Goal: Information Seeking & Learning: Understand process/instructions

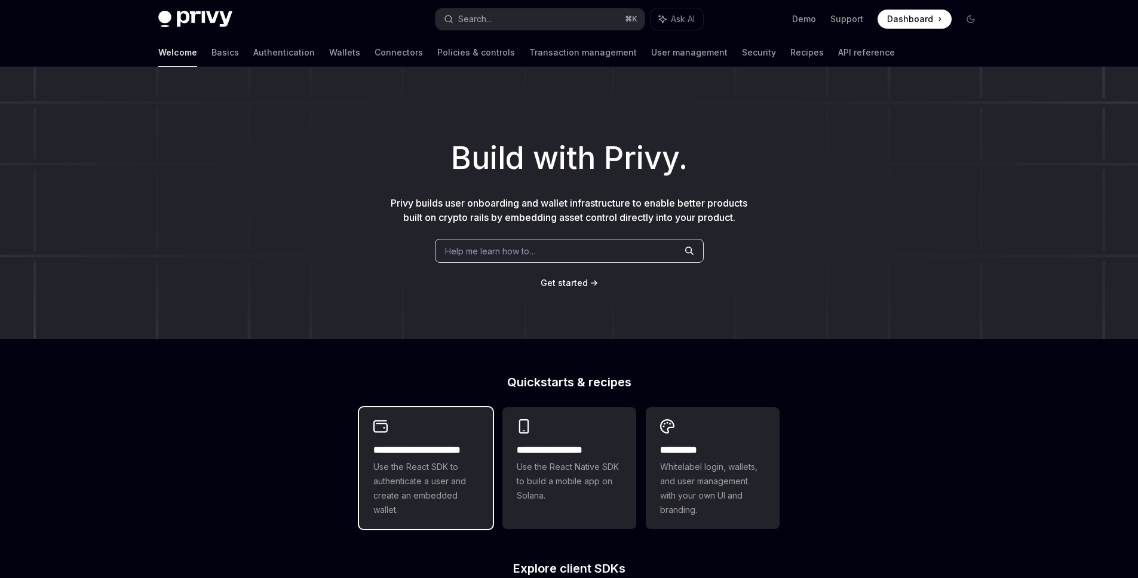
click at [410, 469] on span "Use the React SDK to authenticate a user and create an embedded wallet." at bounding box center [425, 488] width 105 height 57
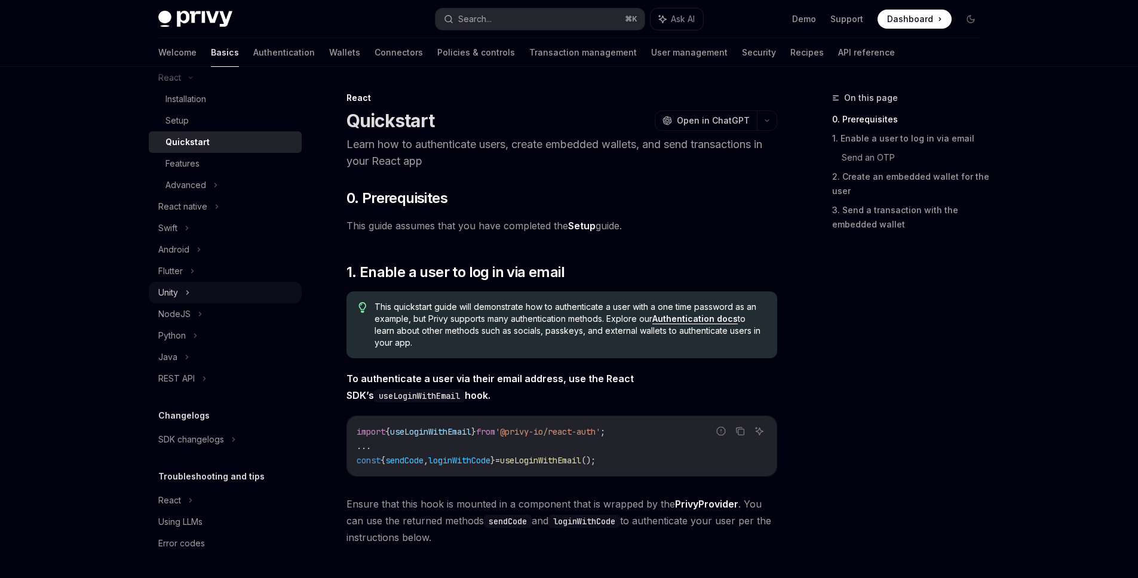
scroll to position [139, 0]
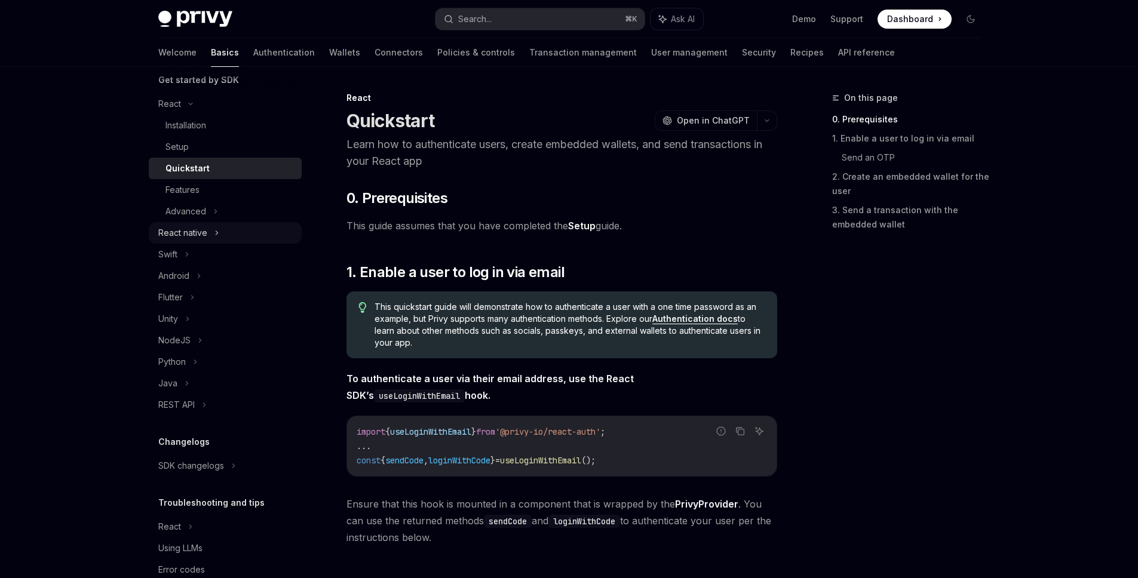
click at [200, 232] on div "React native" at bounding box center [182, 233] width 49 height 14
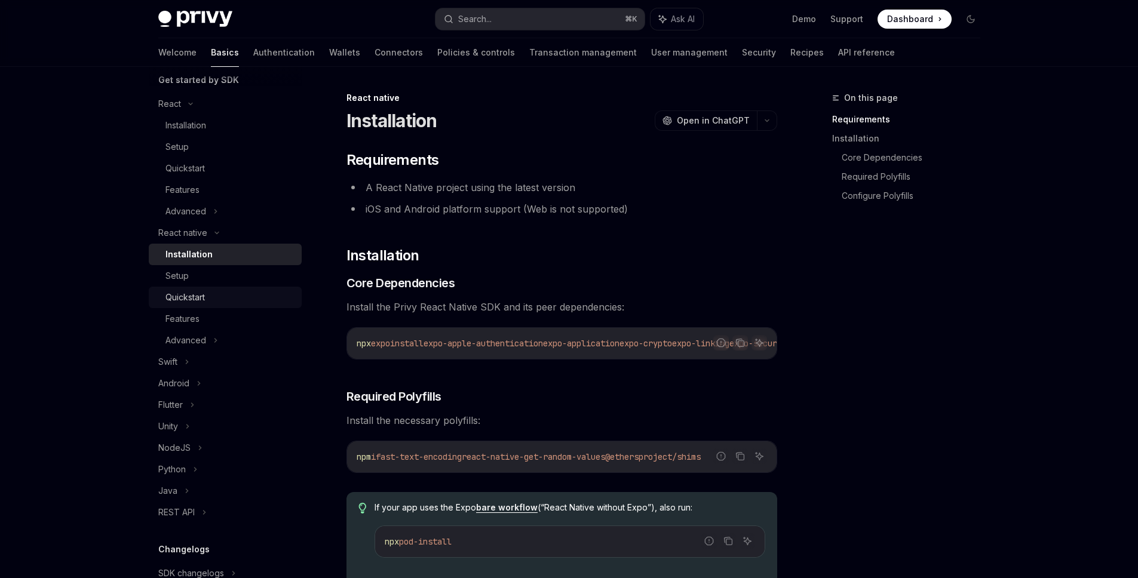
click at [214, 295] on div "Quickstart" at bounding box center [229, 297] width 129 height 14
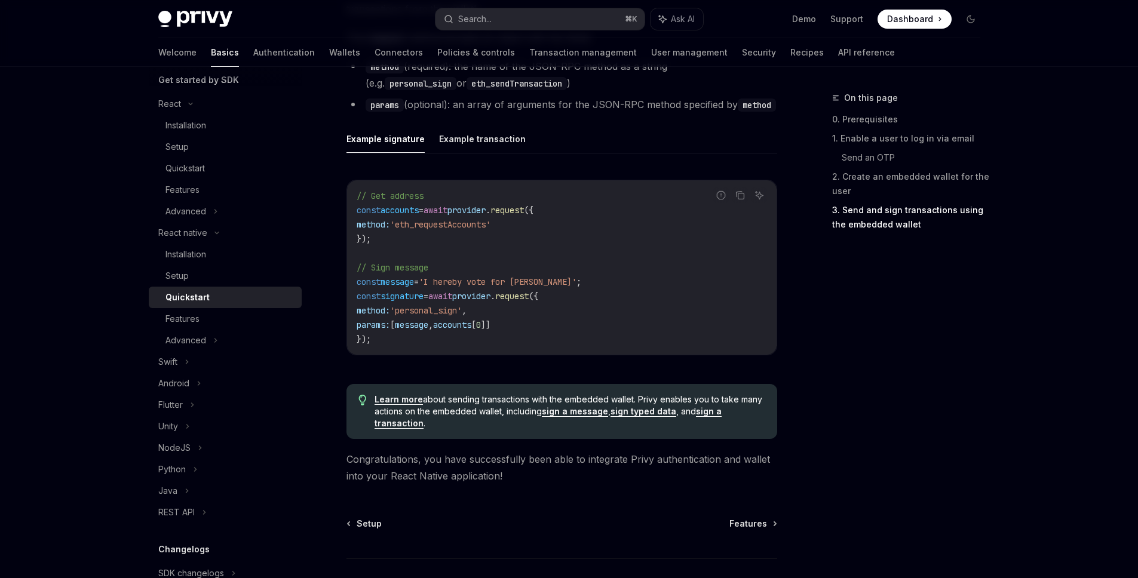
scroll to position [1756, 0]
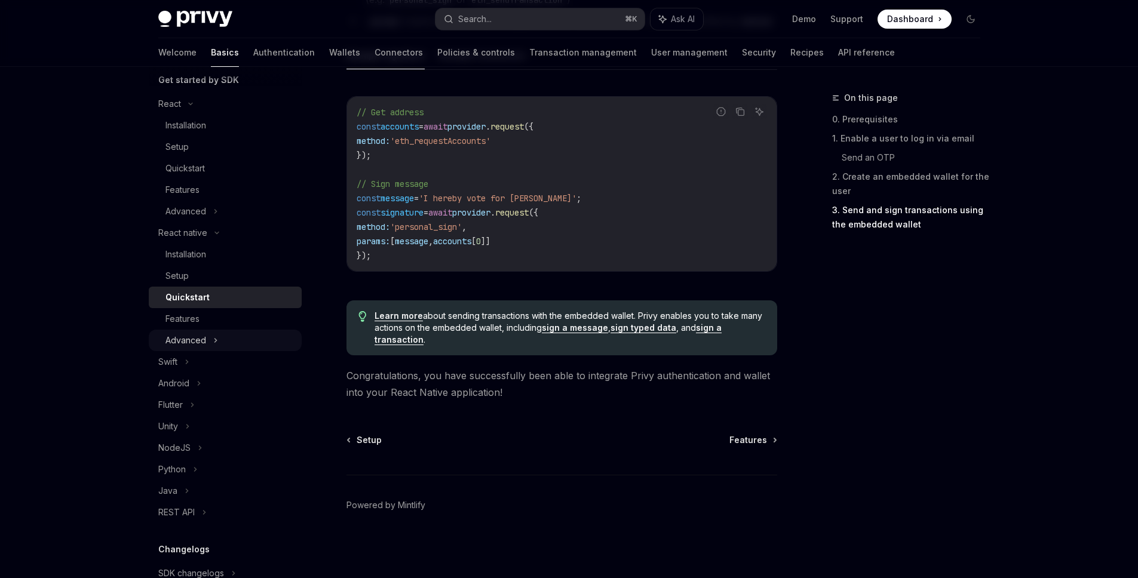
click at [240, 341] on div "Advanced" at bounding box center [225, 341] width 153 height 22
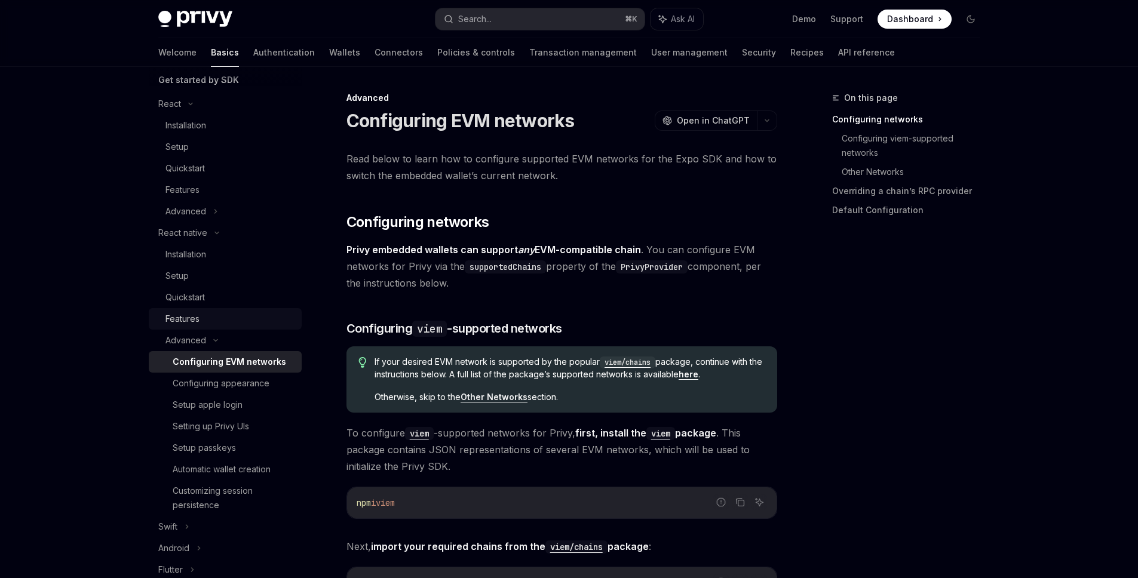
click at [228, 320] on div "Features" at bounding box center [229, 319] width 129 height 14
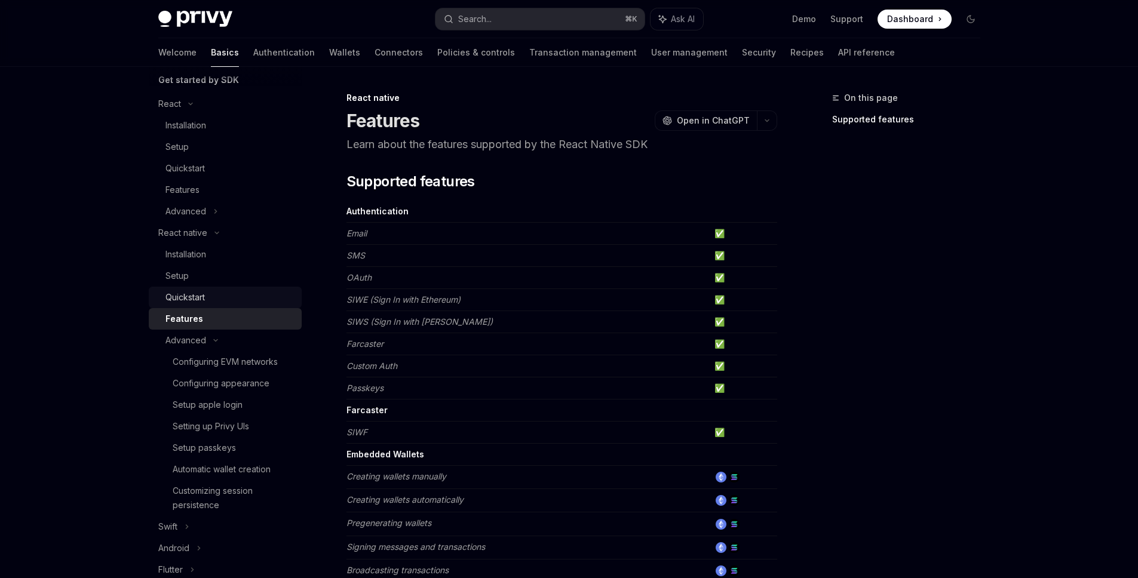
click at [246, 294] on div "Quickstart" at bounding box center [229, 297] width 129 height 14
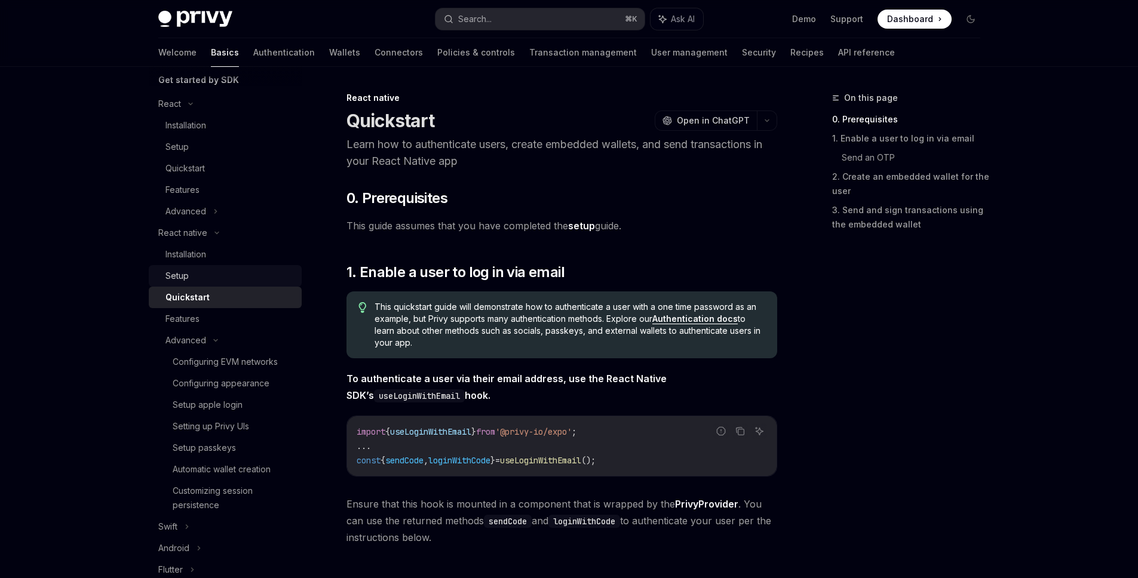
click at [233, 281] on div "Setup" at bounding box center [229, 276] width 129 height 14
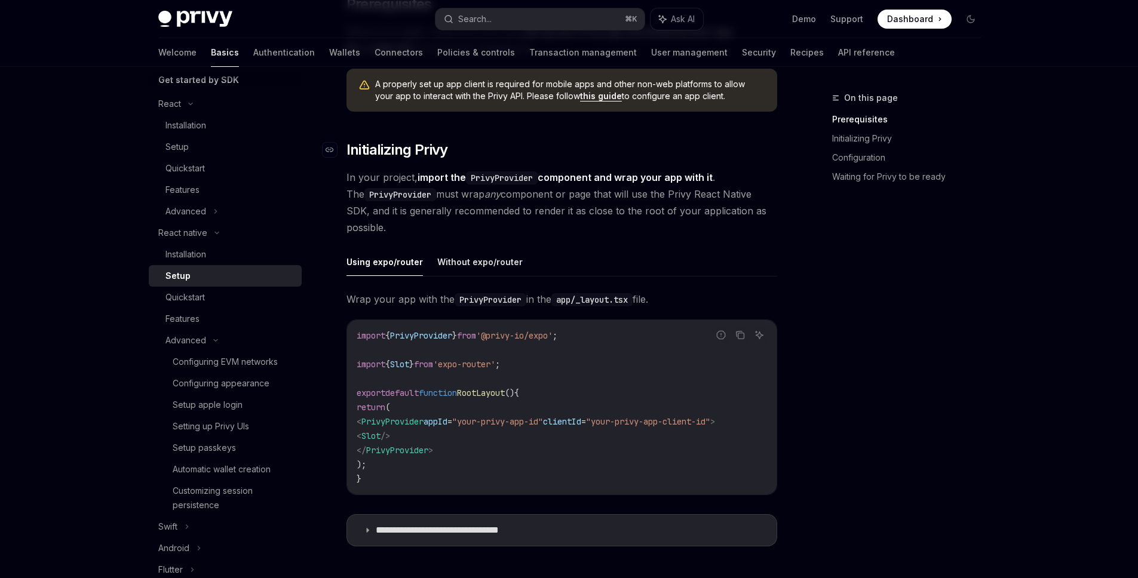
scroll to position [219, 0]
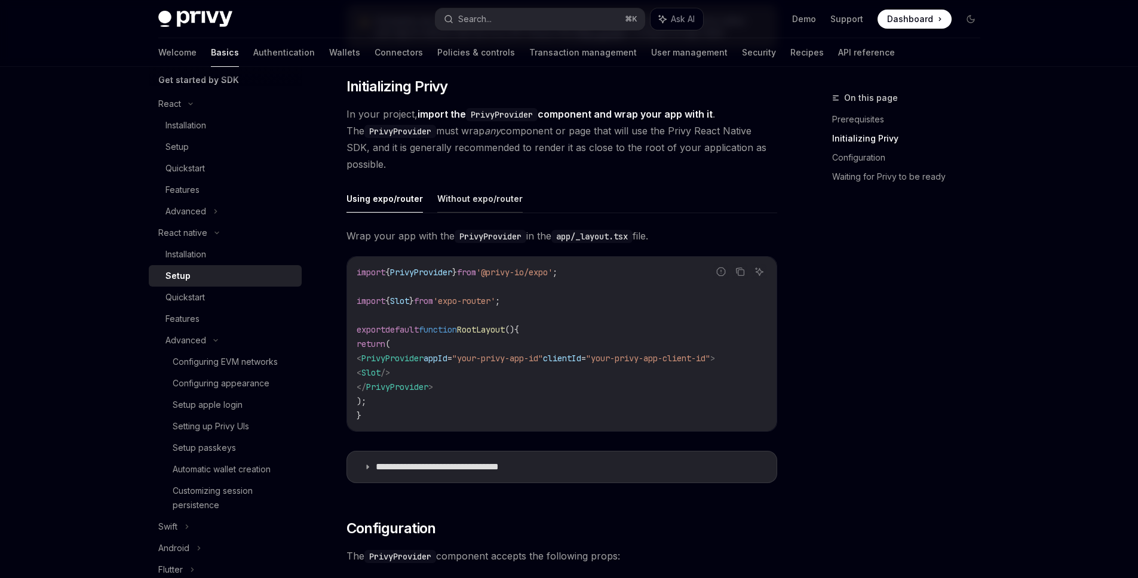
click at [486, 203] on button "Without expo/router" at bounding box center [479, 199] width 85 height 28
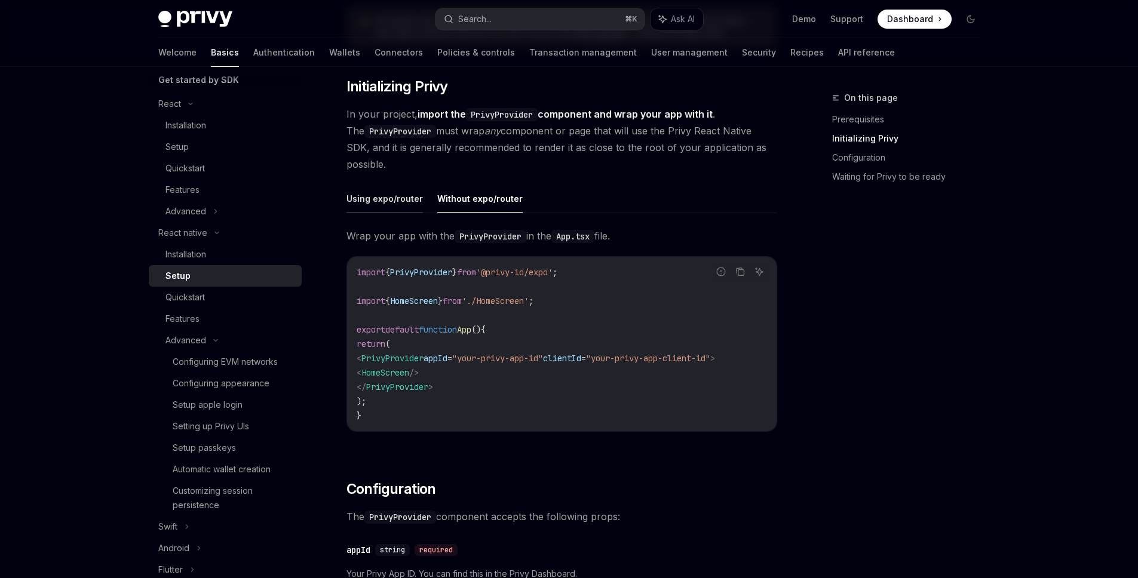
click at [390, 200] on button "Using expo/router" at bounding box center [385, 199] width 76 height 28
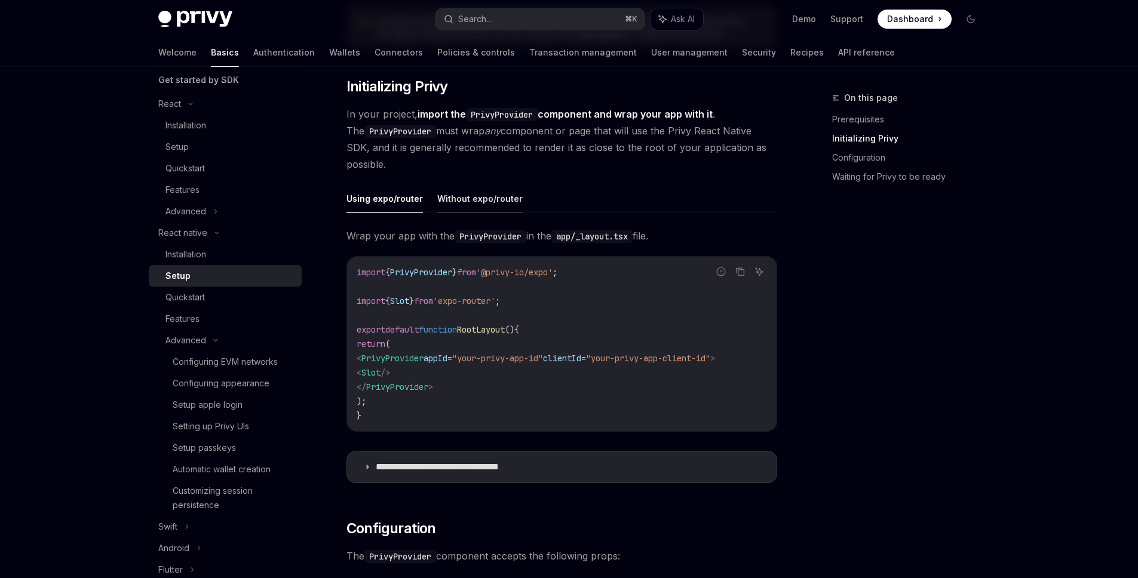
click at [483, 200] on button "Without expo/router" at bounding box center [479, 199] width 85 height 28
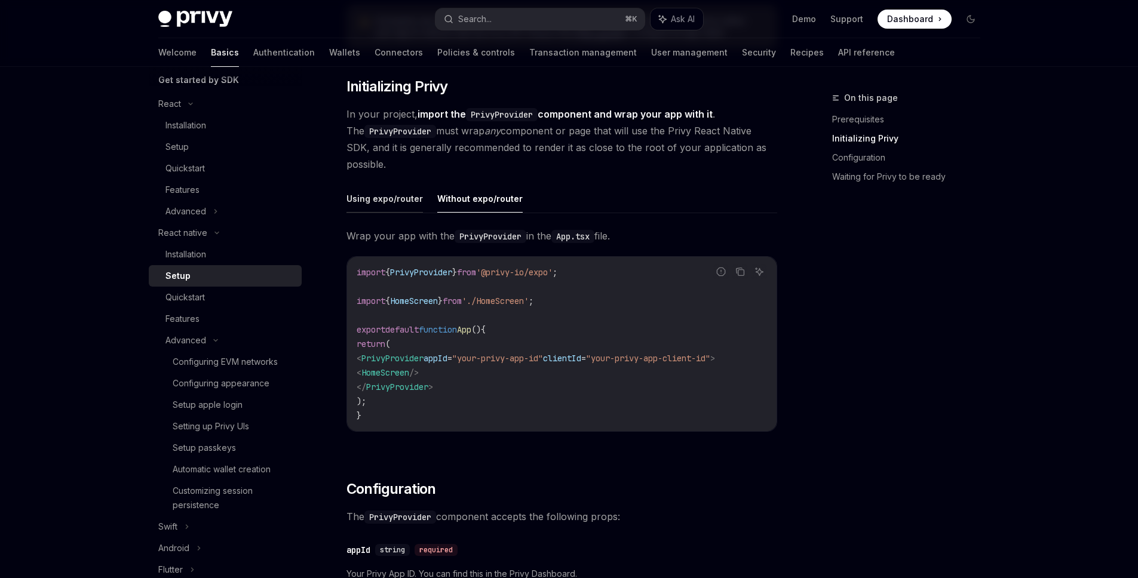
click at [359, 200] on button "Using expo/router" at bounding box center [385, 199] width 76 height 28
type textarea "*"
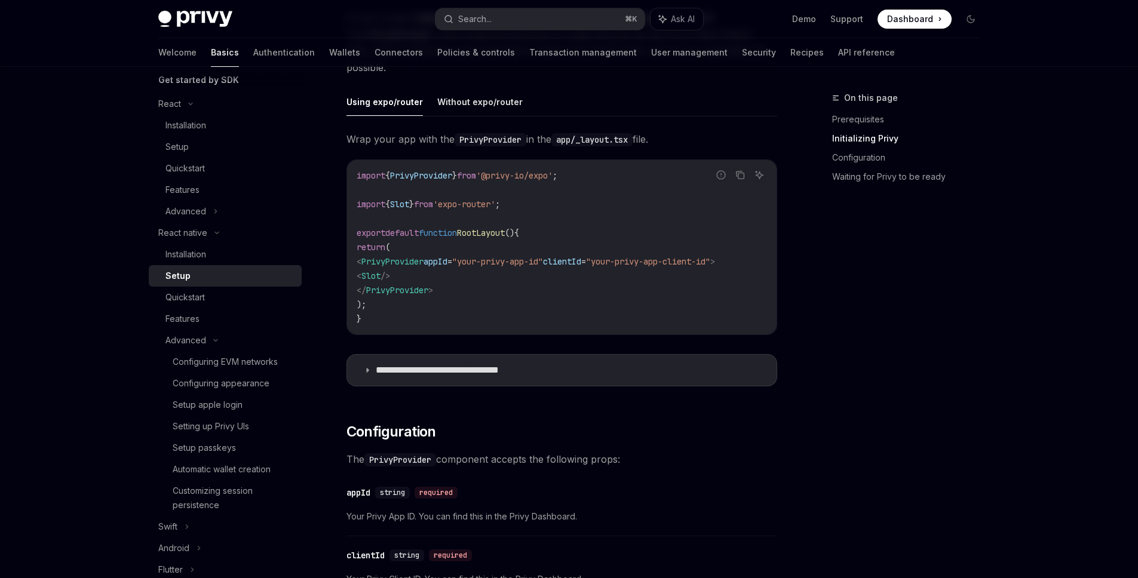
scroll to position [391, 0]
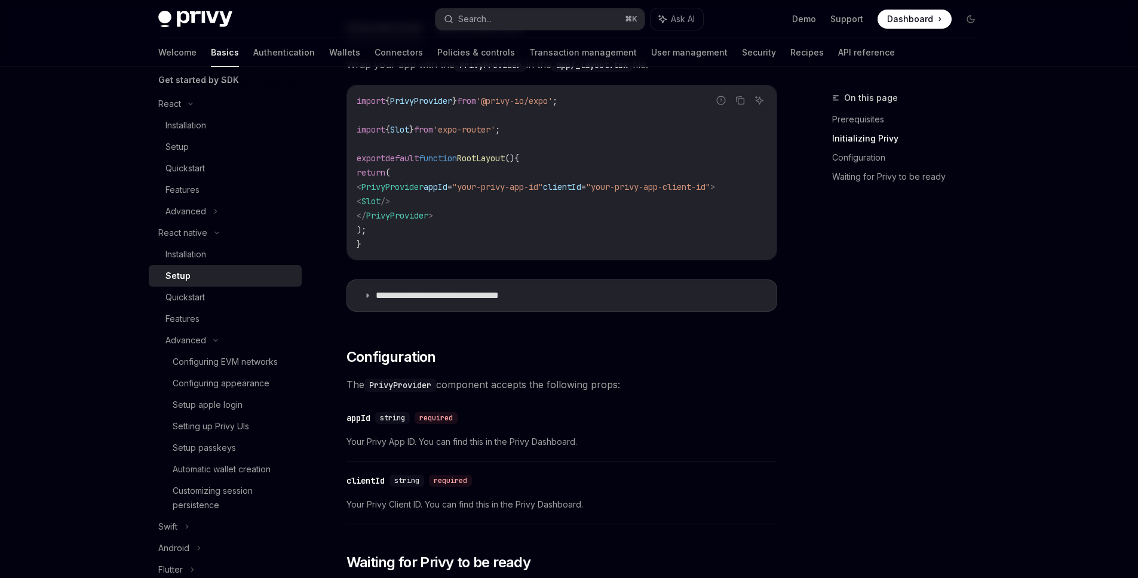
drag, startPoint x: 433, startPoint y: 200, endPoint x: 384, endPoint y: 200, distance: 48.4
click at [384, 200] on code "import { PrivyProvider } from '@privy-io/expo' ; import { Slot } from 'expo-rou…" at bounding box center [562, 173] width 410 height 158
copy span "< Slot />"
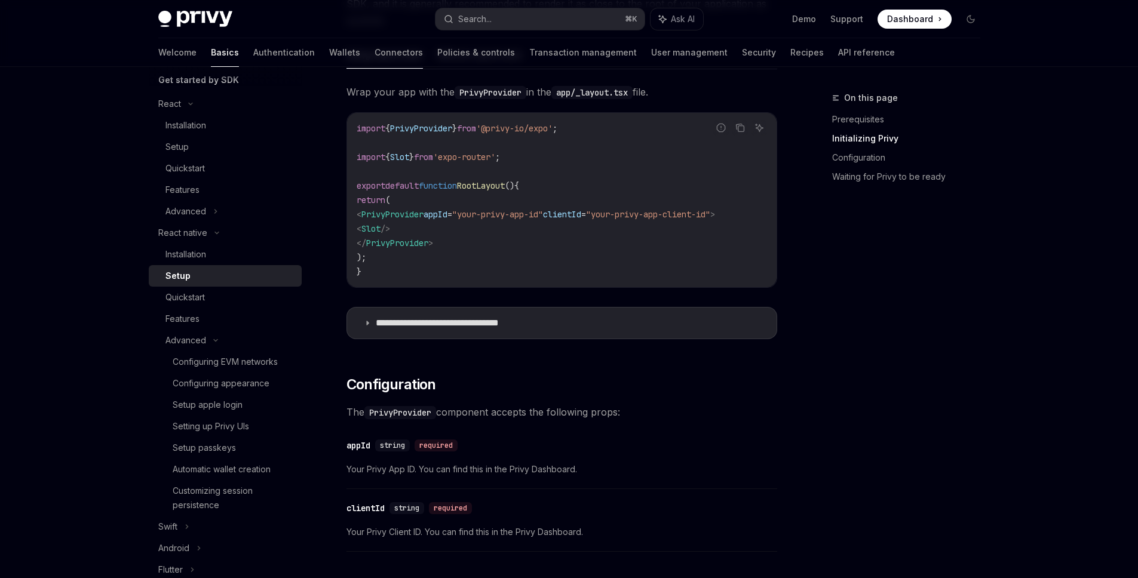
scroll to position [361, 0]
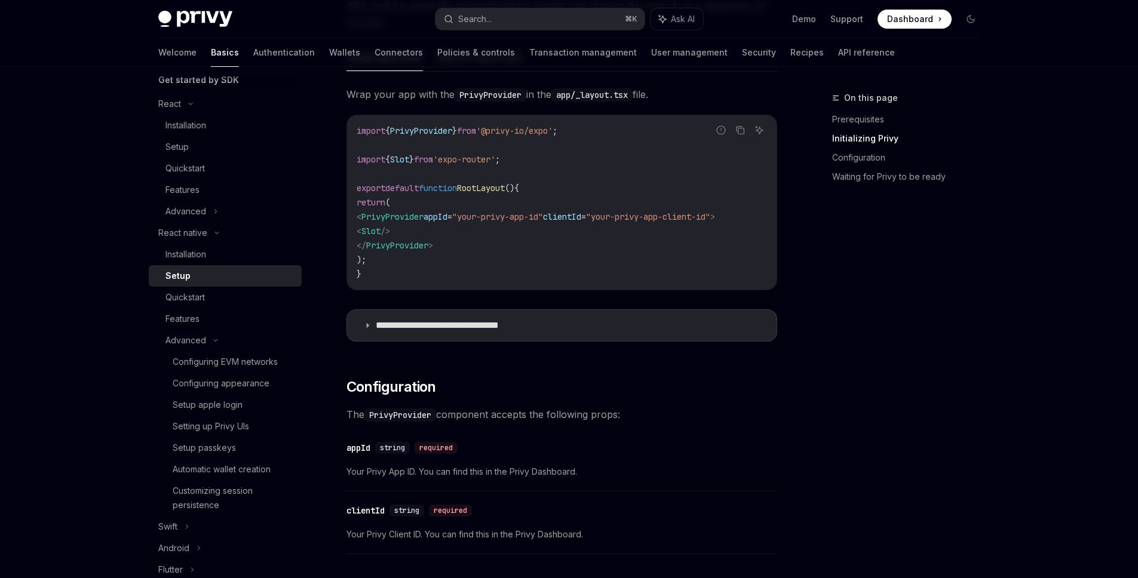
click at [850, 485] on div "On this page Prerequisites Initializing Privy Configuration Waiting for Privy t…" at bounding box center [899, 335] width 182 height 488
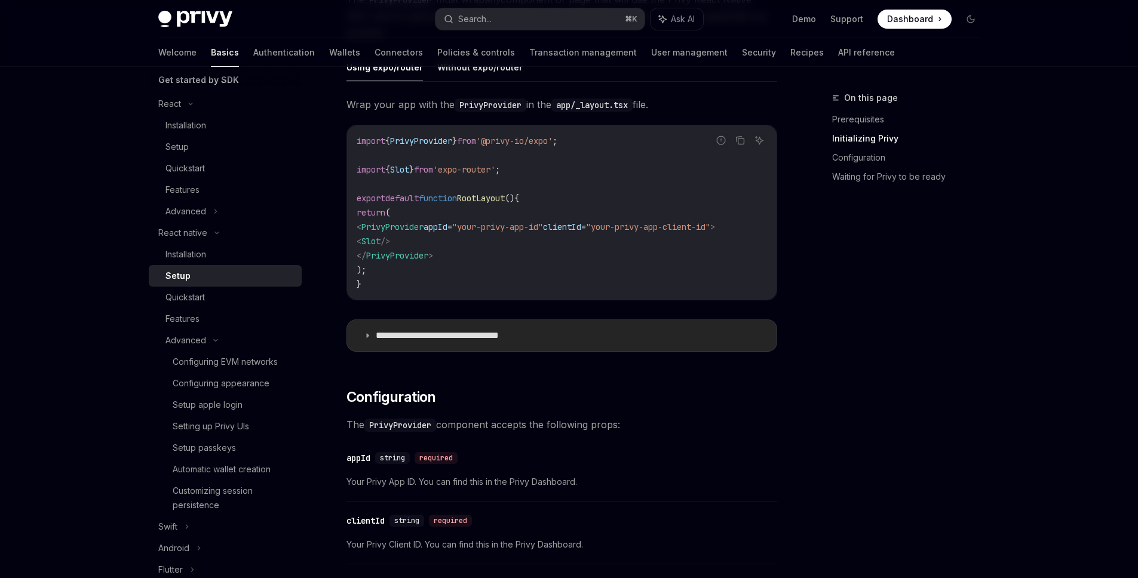
scroll to position [0, 15]
click at [364, 339] on icon at bounding box center [367, 335] width 7 height 7
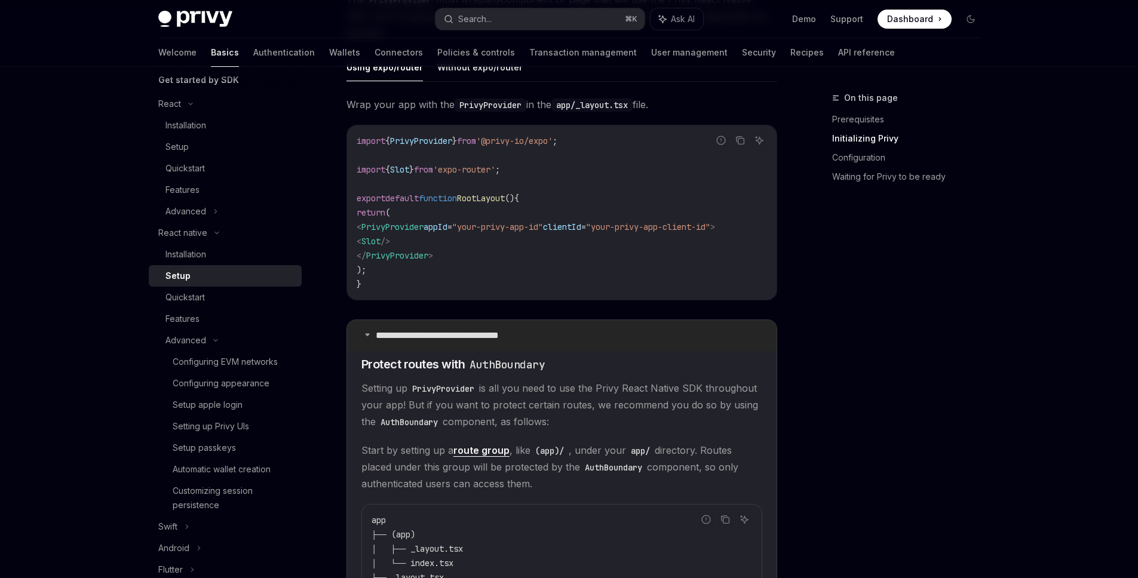
click at [364, 338] on icon at bounding box center [367, 334] width 7 height 7
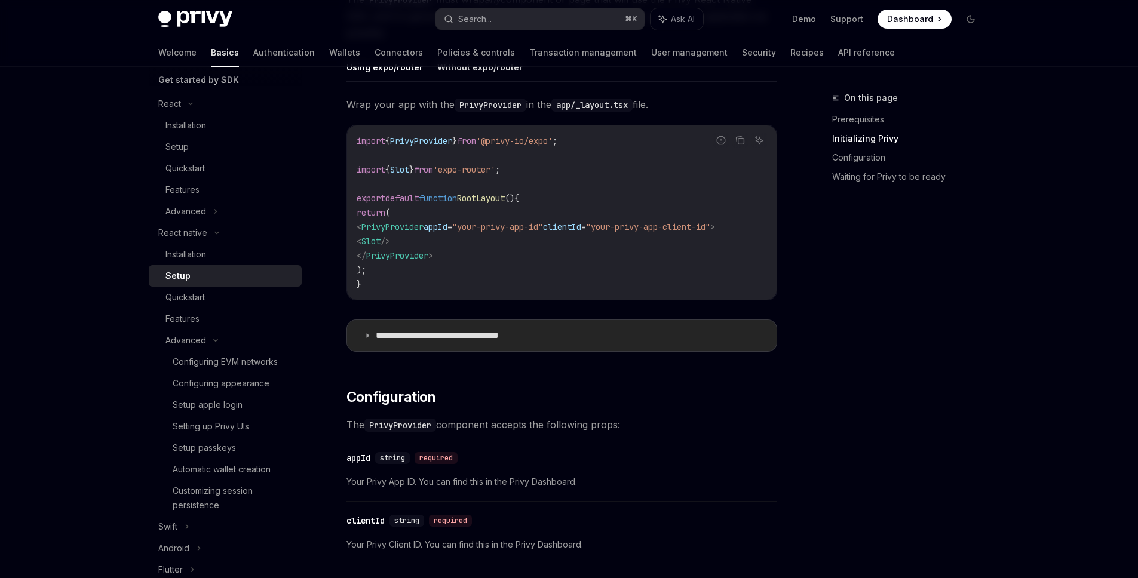
click at [369, 335] on summary "**********" at bounding box center [562, 335] width 430 height 31
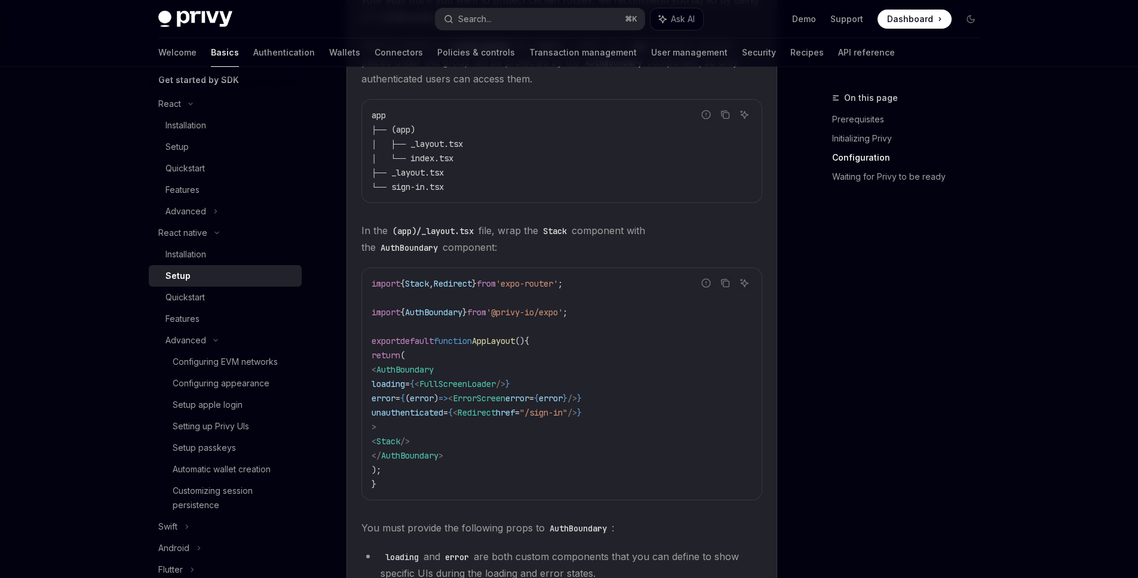
scroll to position [757, 0]
click at [552, 407] on code "import { Stack , Redirect } from 'expo-router' ; import { AuthBoundary } from '…" at bounding box center [562, 382] width 381 height 215
click at [440, 314] on span "AuthBoundary" at bounding box center [433, 311] width 57 height 11
drag, startPoint x: 600, startPoint y: 317, endPoint x: 367, endPoint y: 315, distance: 232.4
click at [367, 315] on div "import { Stack , Redirect } from 'expo-router' ; import { AuthBoundary } from '…" at bounding box center [562, 383] width 400 height 232
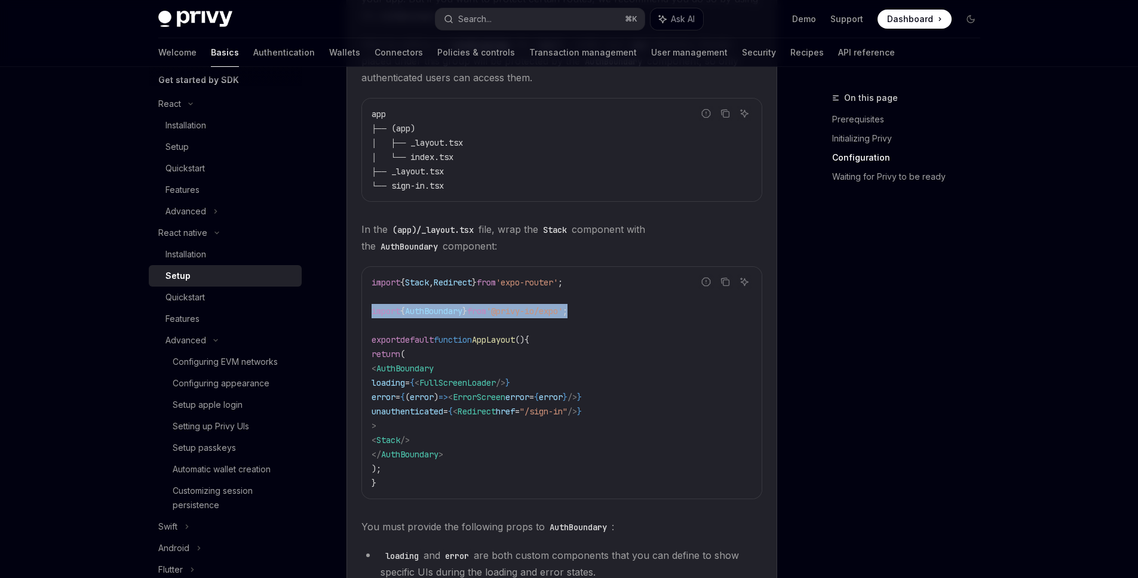
copy span "import { AuthBoundary } from '@privy-io/expo' ;"
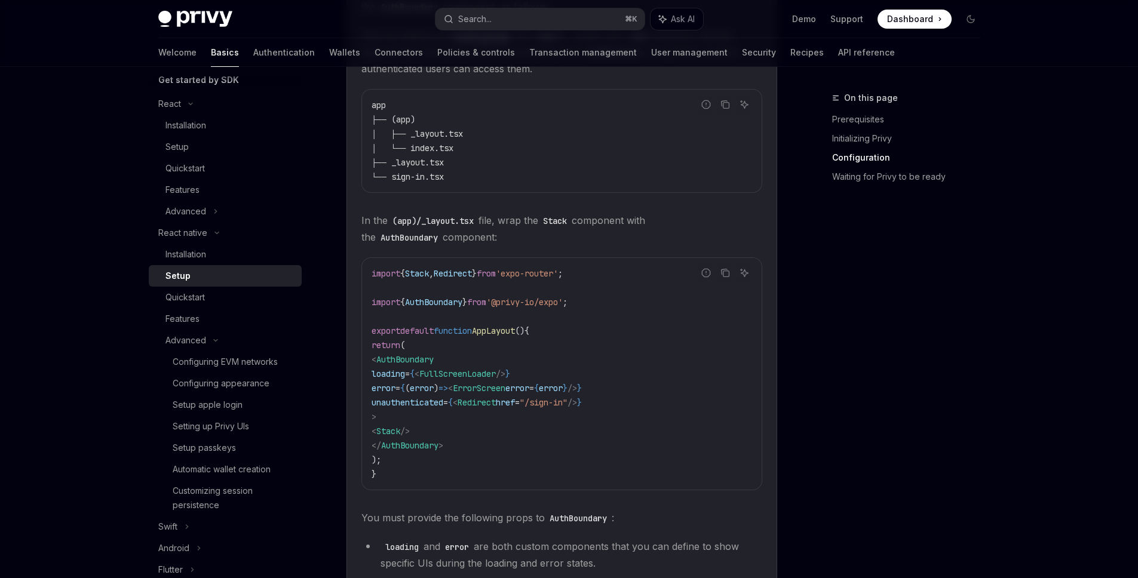
click at [906, 364] on div "On this page Prerequisites Initializing Privy Configuration Waiting for Privy t…" at bounding box center [899, 335] width 182 height 488
click at [527, 421] on code "import { Stack , Redirect } from 'expo-router' ; import { AuthBoundary } from '…" at bounding box center [562, 373] width 381 height 215
drag, startPoint x: 416, startPoint y: 419, endPoint x: 370, endPoint y: 366, distance: 70.8
click at [370, 366] on div "import { Stack , Redirect } from 'expo-router' ; import { AuthBoundary } from '…" at bounding box center [562, 374] width 400 height 232
copy code "< AuthBoundary loading = { < FullScreenLoader /> } error = { ( error ) => < Err…"
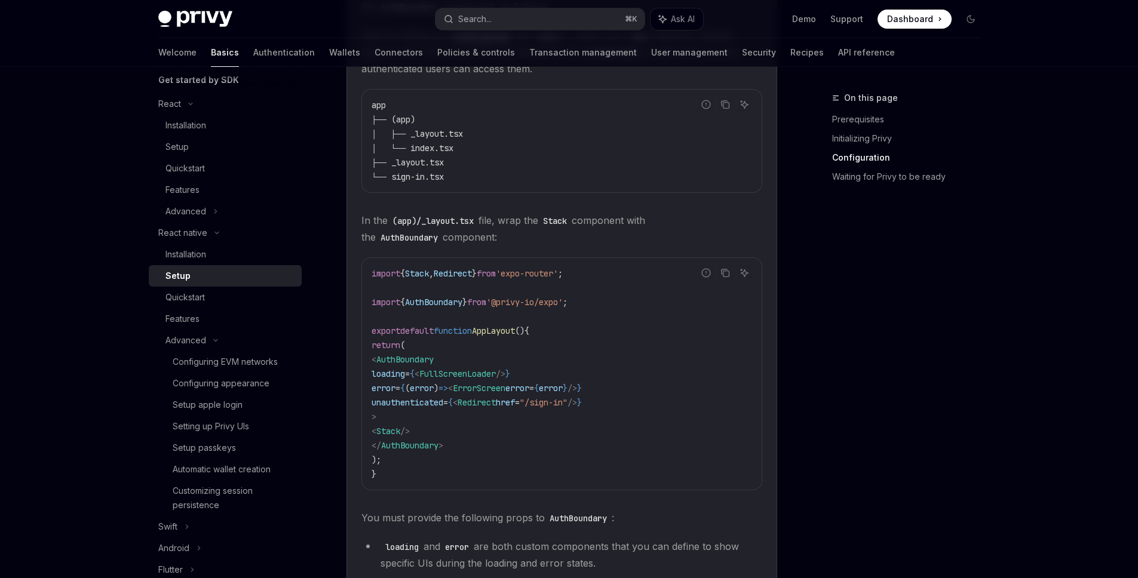
click at [563, 390] on span "error" at bounding box center [551, 388] width 24 height 11
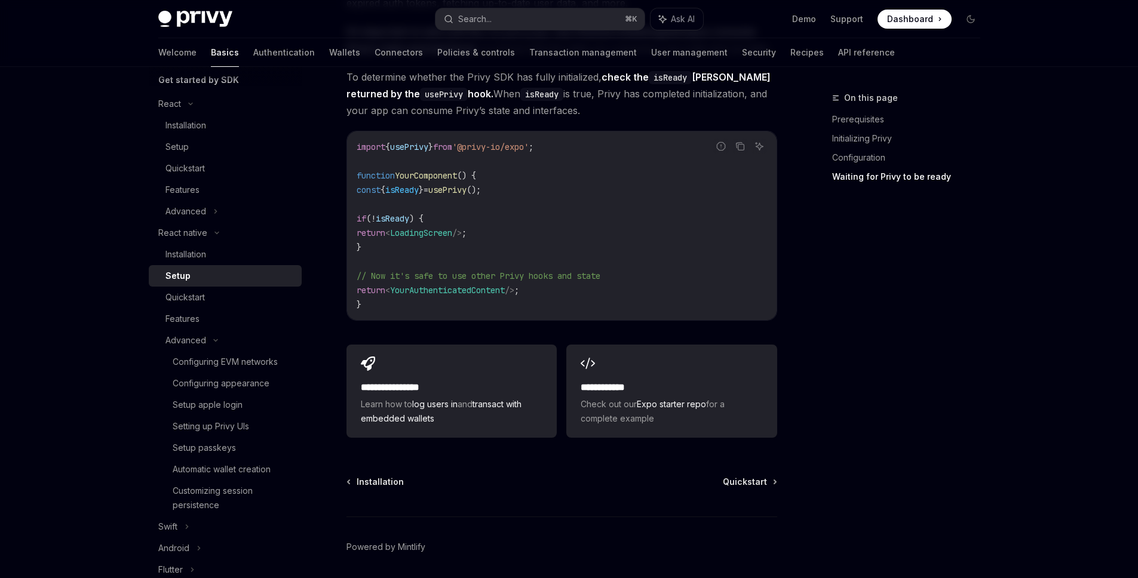
scroll to position [1749, 0]
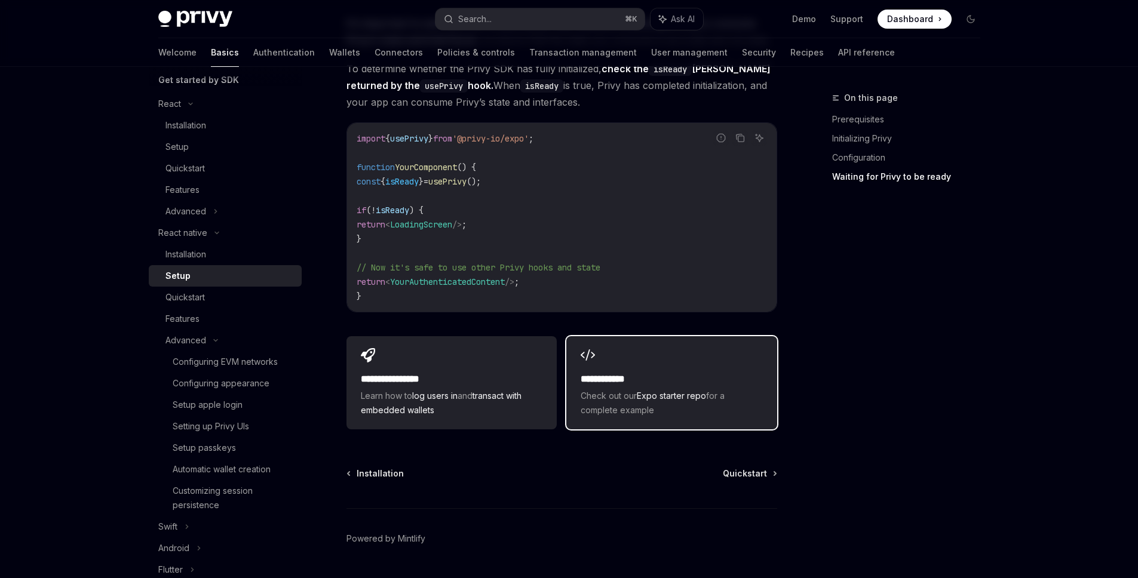
click at [626, 415] on span "Check out our Expo starter repo for a complete example" at bounding box center [672, 403] width 182 height 29
click at [494, 11] on button "Search... ⌘ K" at bounding box center [540, 19] width 209 height 22
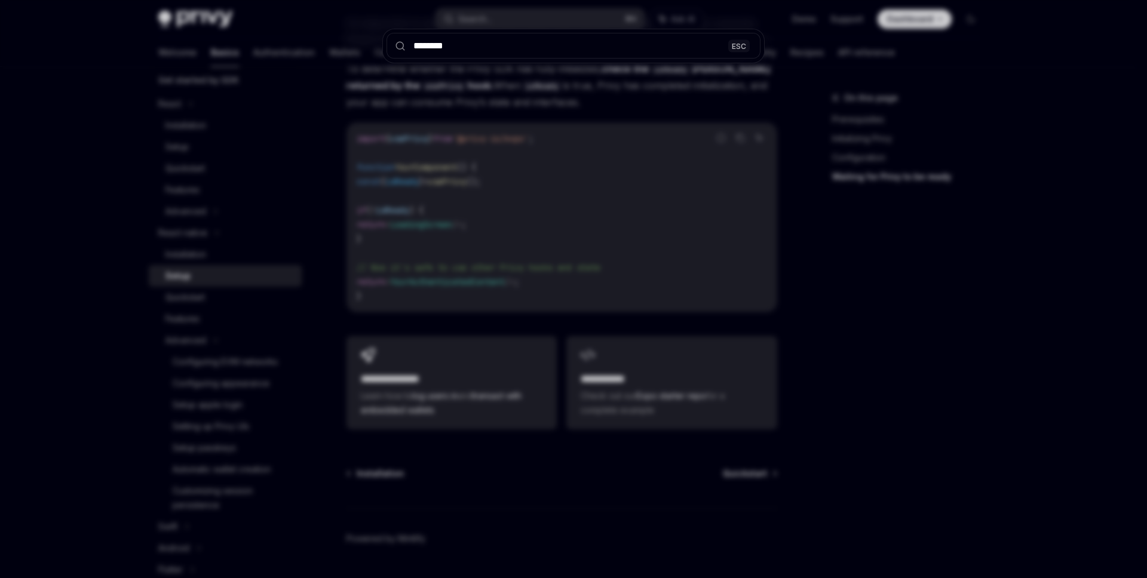
type input "********"
click at [652, 130] on div "******** ESC" at bounding box center [573, 289] width 1147 height 578
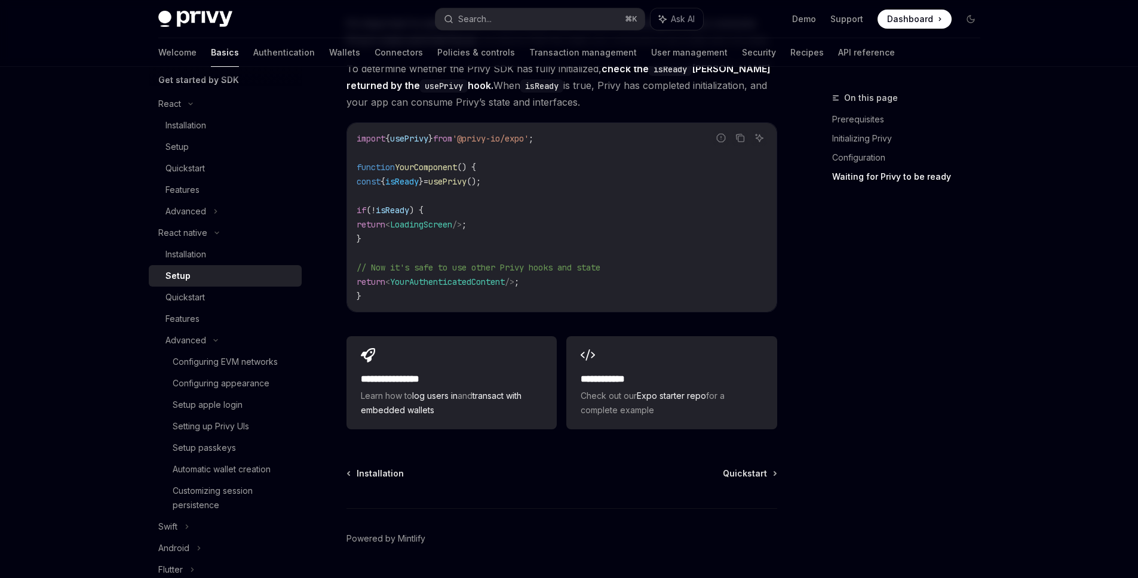
scroll to position [1182, 0]
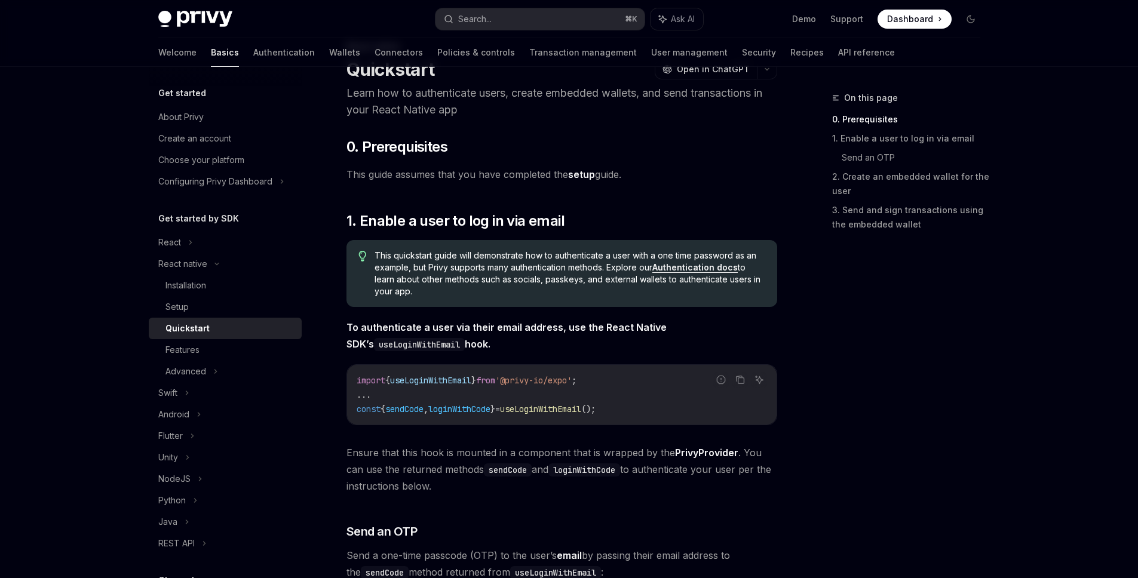
scroll to position [117, 0]
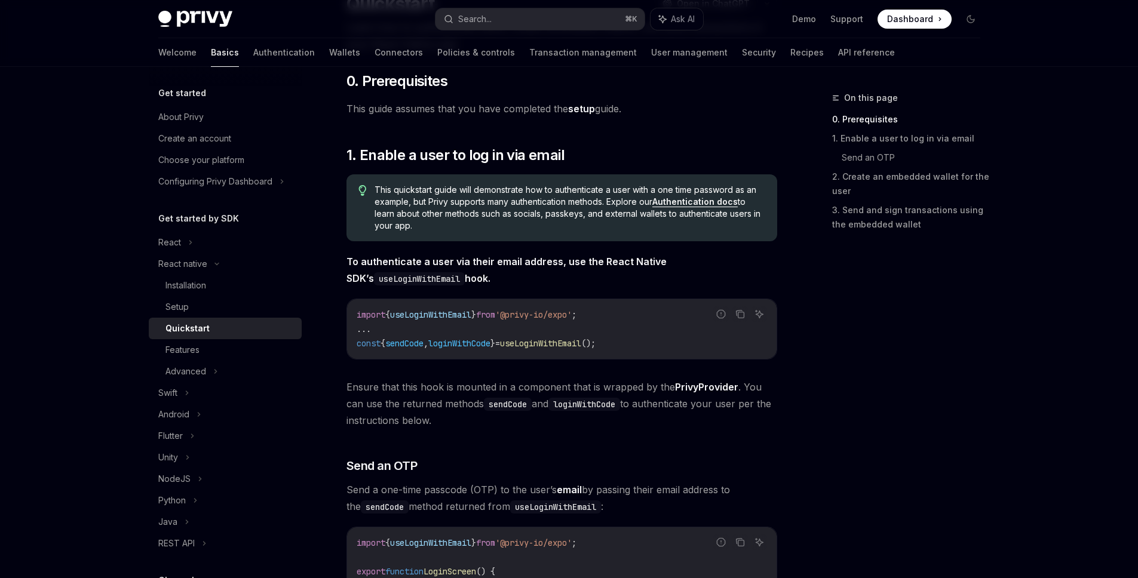
click at [577, 341] on span "useLoginWithEmail" at bounding box center [540, 343] width 81 height 11
copy span "useLoginWithEmail"
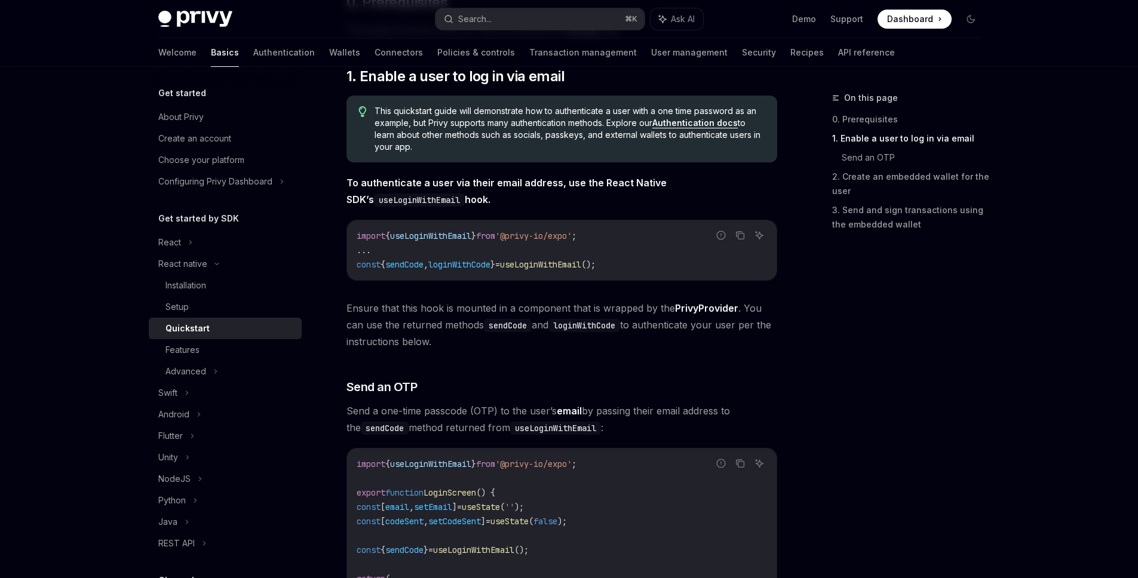
scroll to position [198, 0]
click at [566, 260] on span "useLoginWithEmail" at bounding box center [540, 263] width 81 height 11
click at [557, 258] on span "useLoginWithEmail" at bounding box center [540, 263] width 81 height 11
click at [559, 268] on code "import { useLoginWithEmail } from '@privy-io/expo' ; ... const { sendCode , log…" at bounding box center [562, 248] width 410 height 43
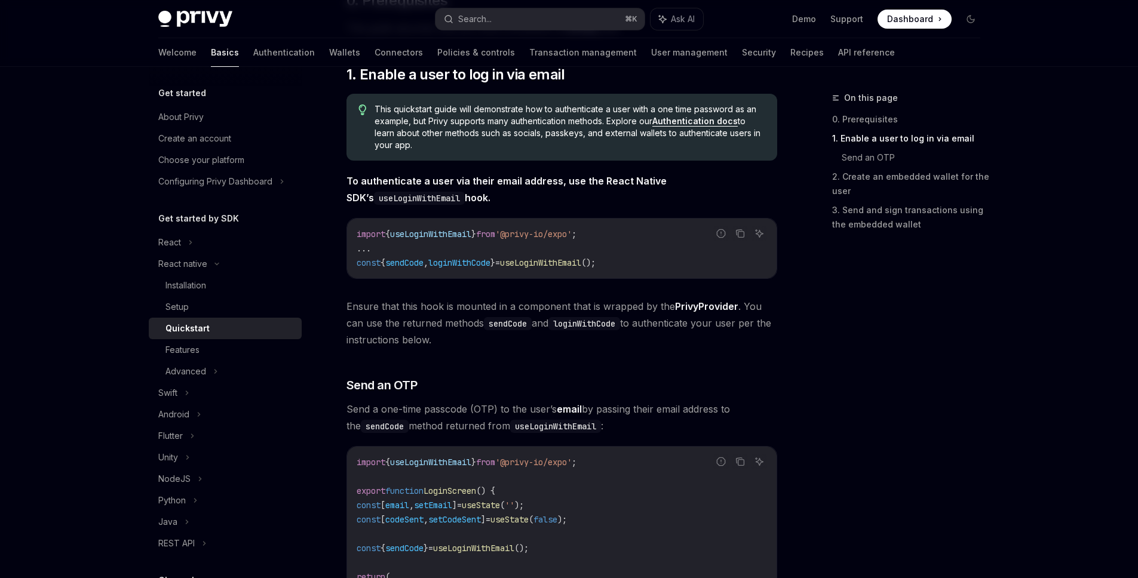
click at [559, 268] on code "import { useLoginWithEmail } from '@privy-io/expo' ; ... const { sendCode , log…" at bounding box center [562, 248] width 410 height 43
copy span "useLoginWithEmail"
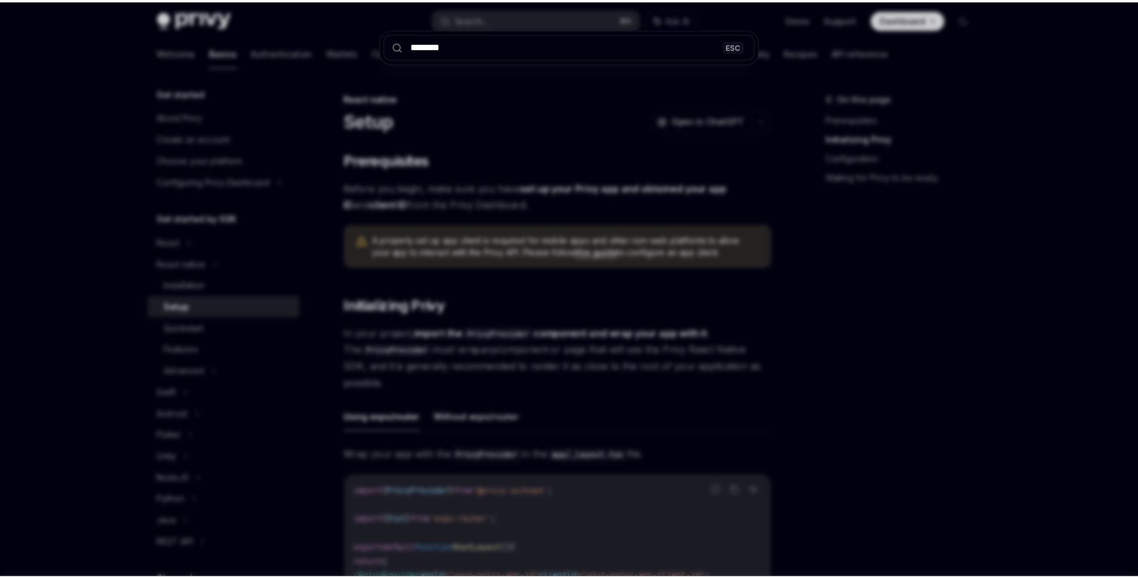
scroll to position [599, 0]
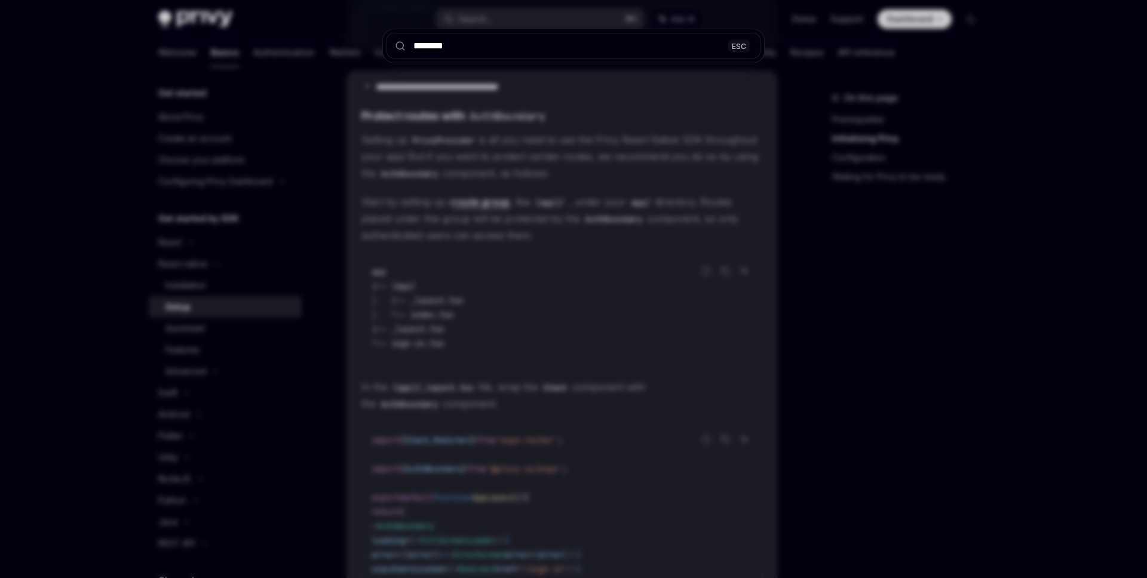
type input "********"
click at [1044, 160] on div "******** ESC" at bounding box center [573, 289] width 1147 height 578
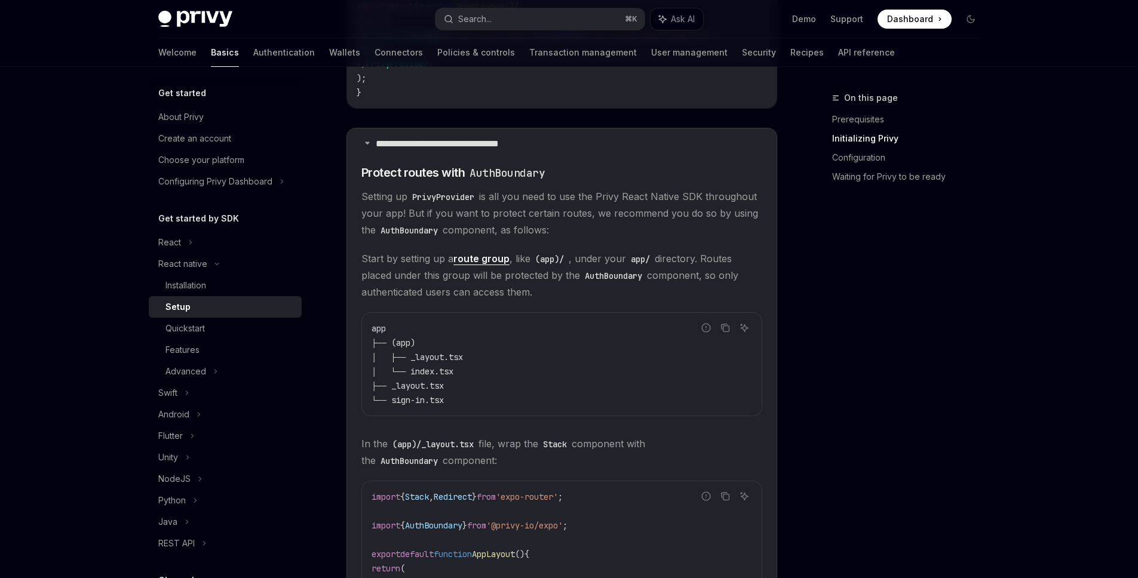
scroll to position [599, 0]
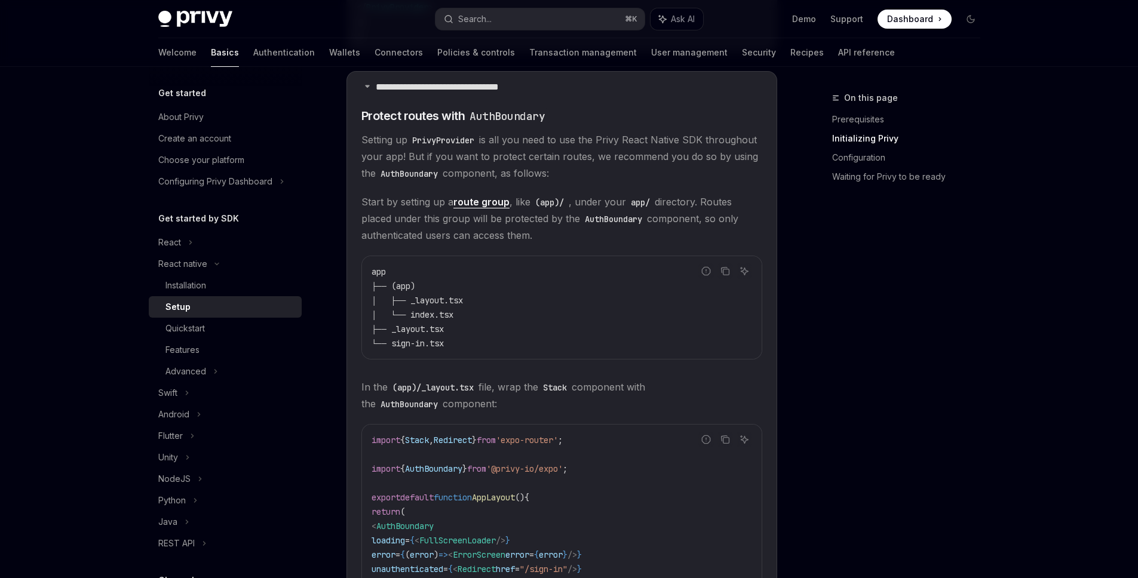
click at [60, 258] on div "Privy Docs home page Search... ⌘ K Ask AI Demo Support Dashboard Dashboard Sear…" at bounding box center [569, 581] width 1138 height 2361
click at [550, 14] on button "Search... ⌘ K" at bounding box center [540, 19] width 209 height 22
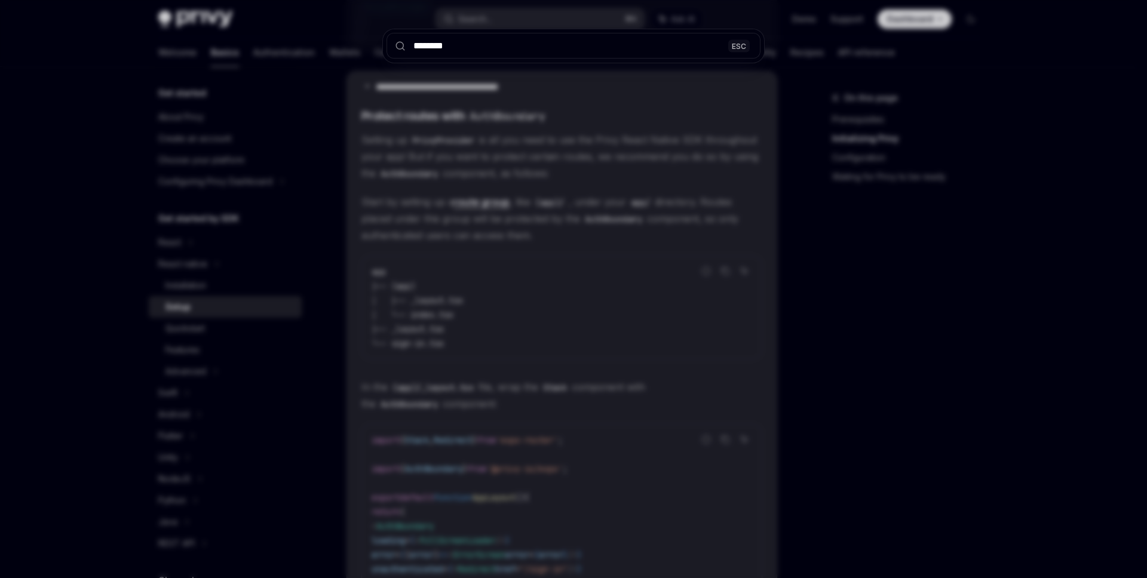
type input "********"
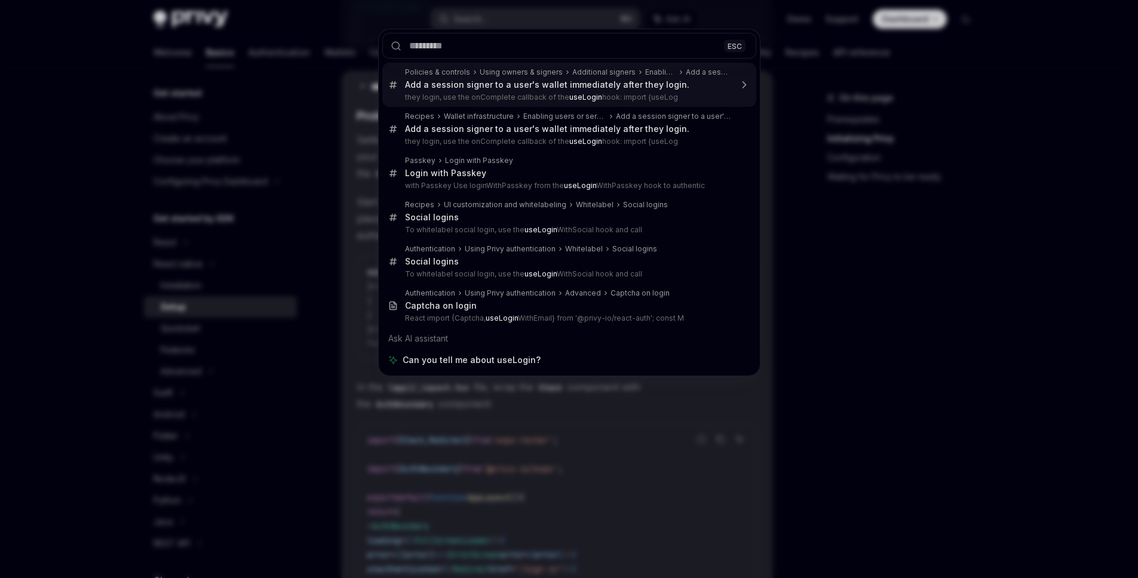
type textarea "*"
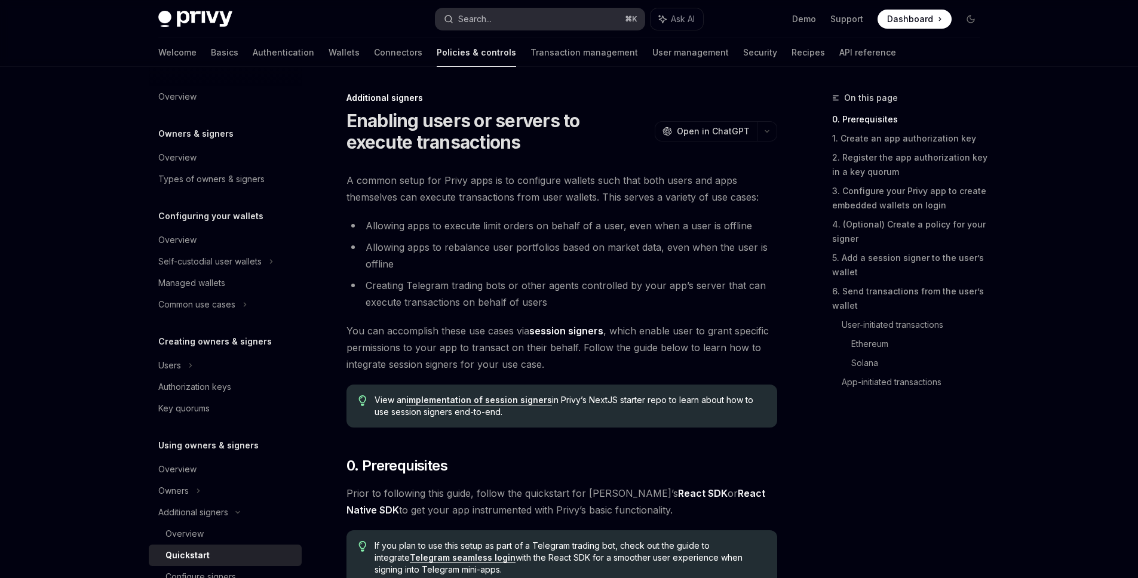
click at [556, 19] on button "Search... ⌘ K" at bounding box center [540, 19] width 209 height 22
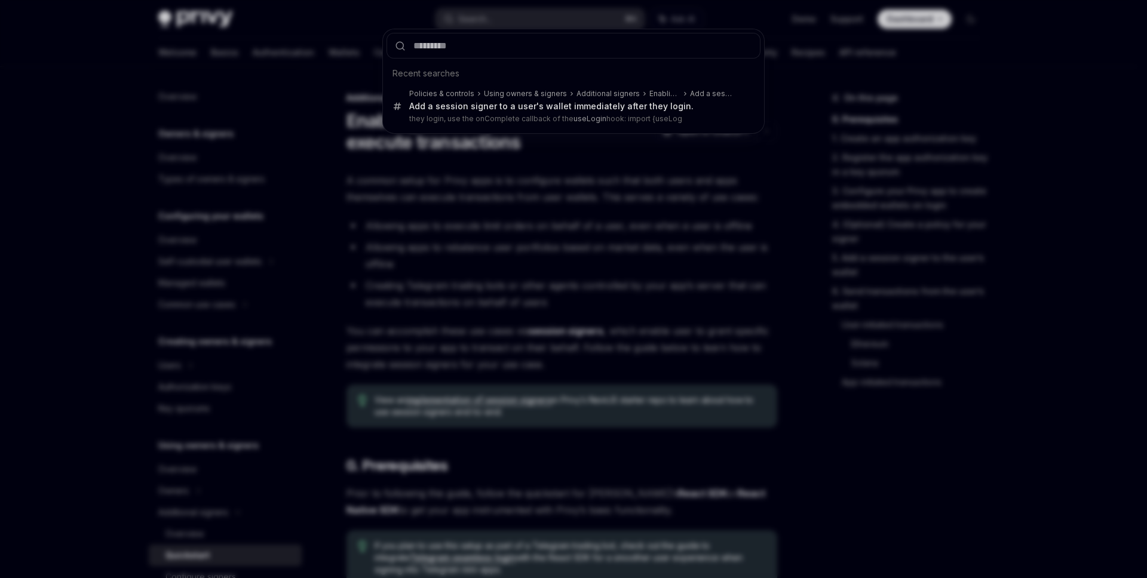
click at [682, 271] on div "Recent searches Policies & controls Using owners & signers Additional signers E…" at bounding box center [573, 289] width 1147 height 578
